Goal: Task Accomplishment & Management: Use online tool/utility

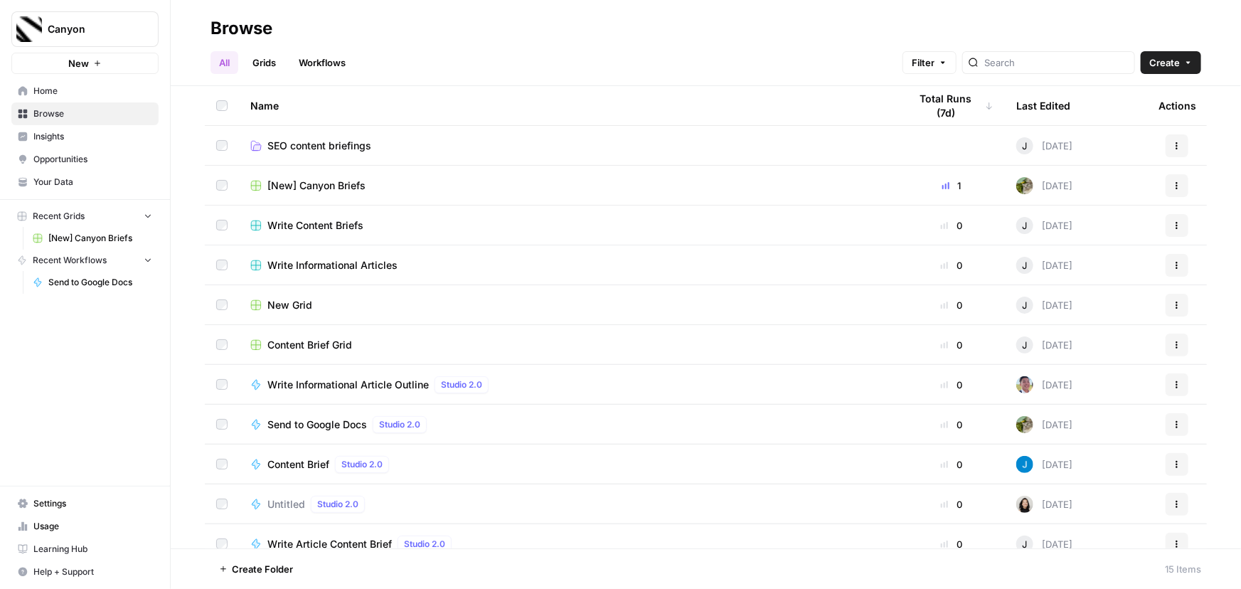
click at [311, 184] on span "[New] Canyon Briefs" at bounding box center [316, 185] width 98 height 14
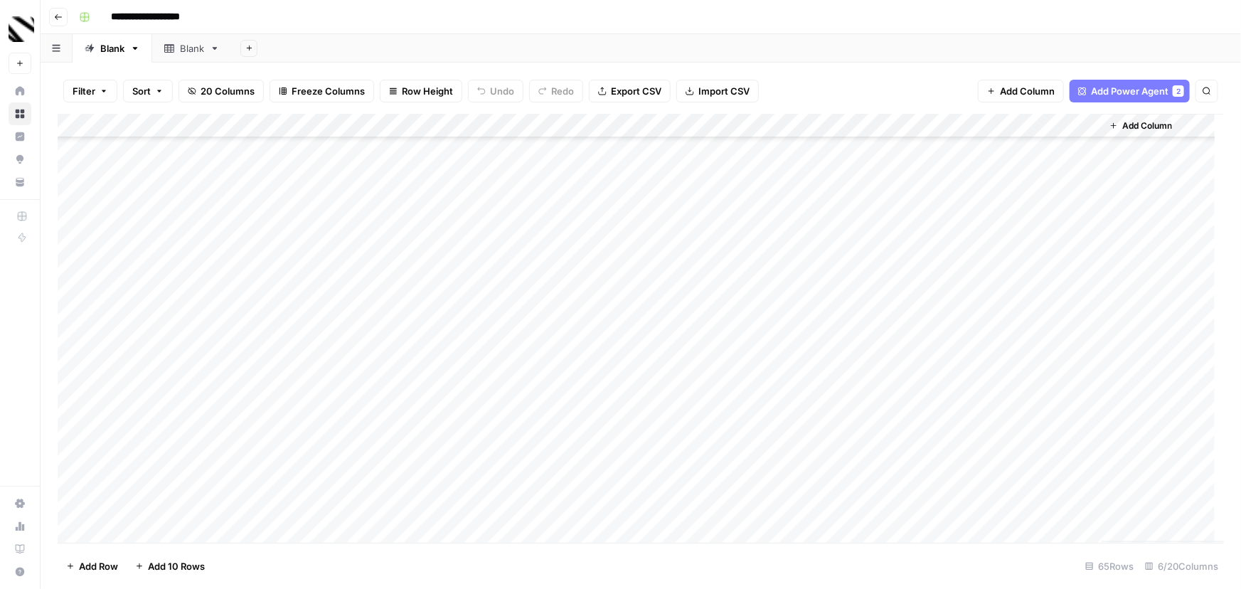
scroll to position [1189, 0]
click at [149, 526] on div "Add Column" at bounding box center [641, 328] width 1166 height 429
type textarea "**********"
click at [307, 509] on div "Add Column" at bounding box center [641, 328] width 1166 height 429
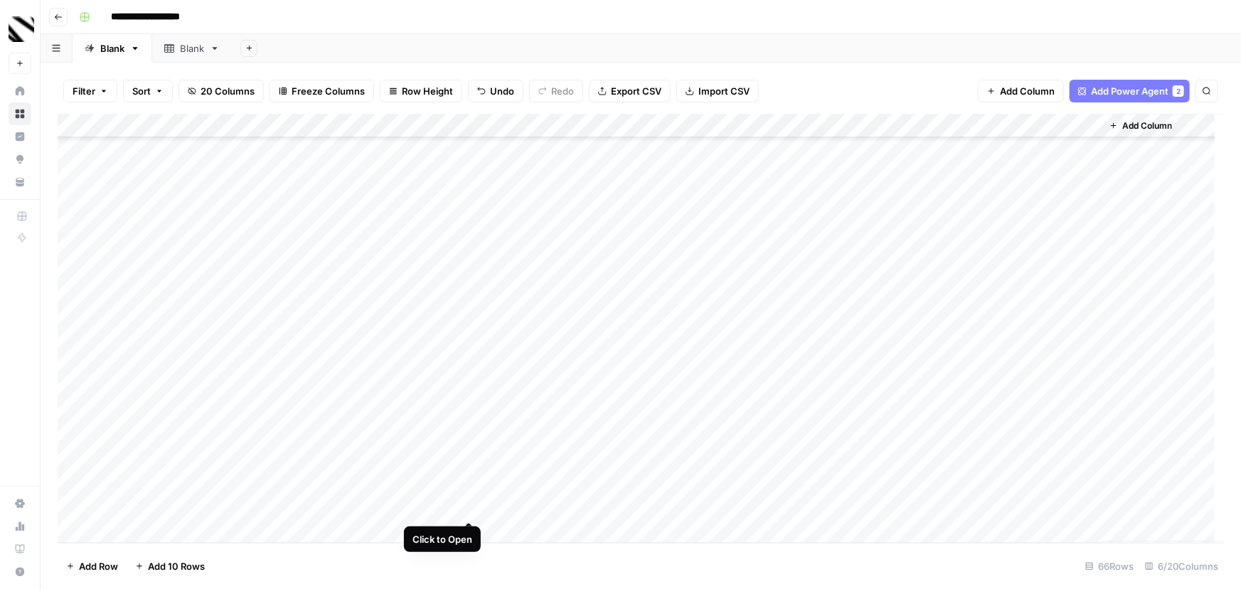
click at [464, 503] on div "Add Column" at bounding box center [641, 328] width 1166 height 429
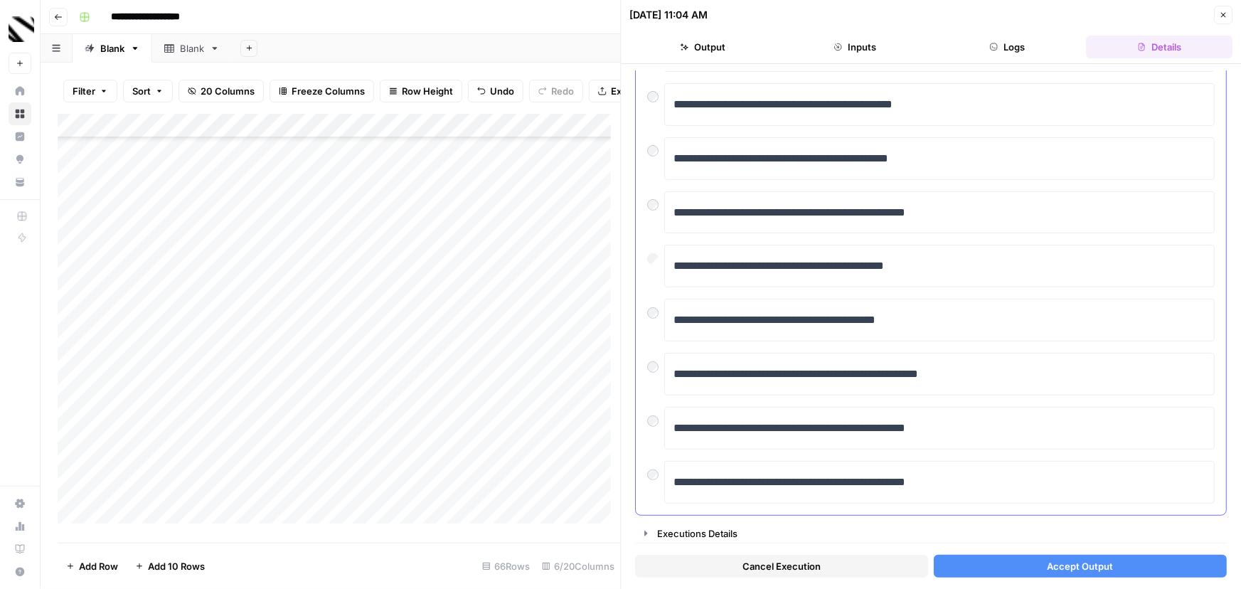
scroll to position [203, 0]
click at [1083, 565] on span "Accept Output" at bounding box center [1080, 566] width 66 height 14
